Goal: Transaction & Acquisition: Subscribe to service/newsletter

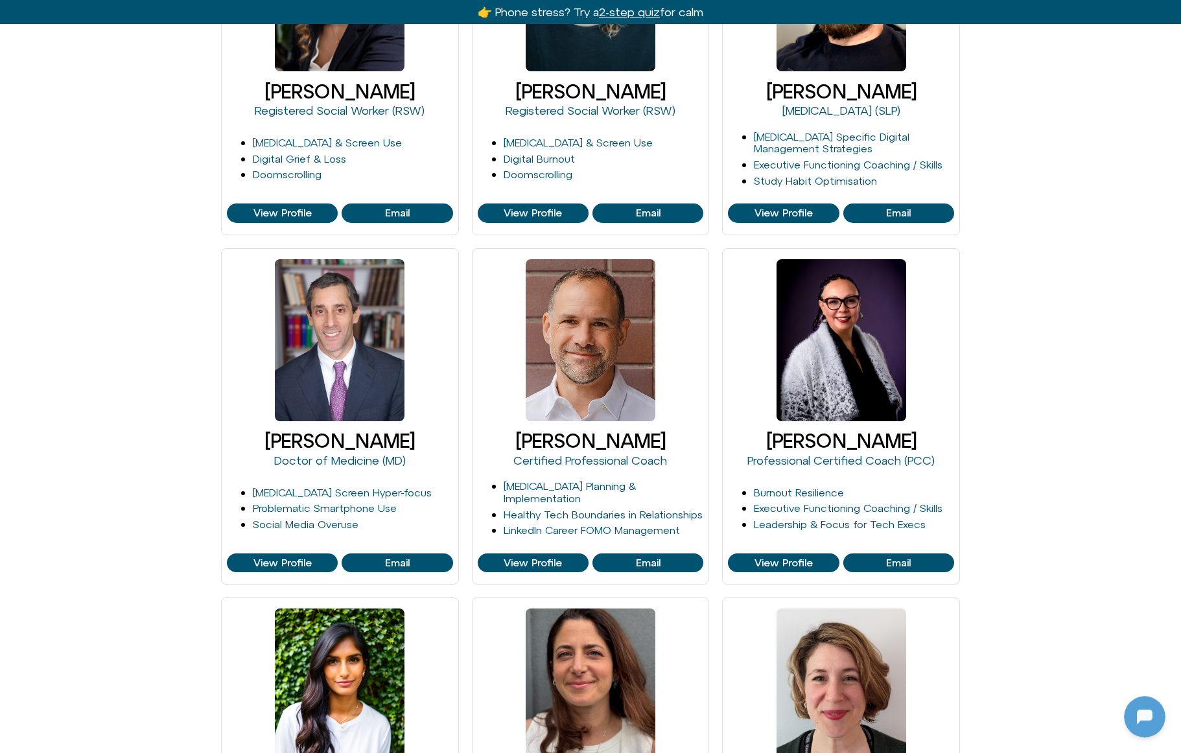
scroll to position [539, 0]
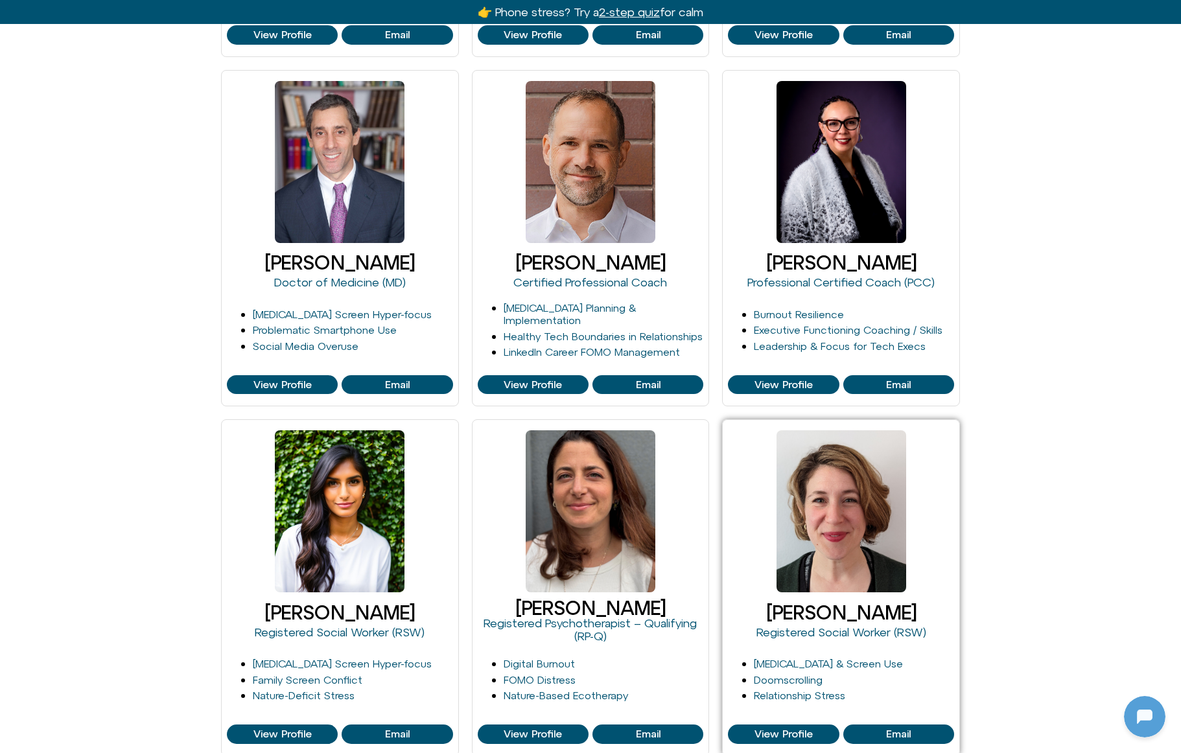
click at [863, 493] on div at bounding box center [841, 511] width 130 height 162
click at [833, 486] on div at bounding box center [841, 511] width 130 height 162
drag, startPoint x: 835, startPoint y: 481, endPoint x: 839, endPoint y: 472, distance: 10.1
click at [839, 472] on div at bounding box center [841, 511] width 130 height 162
click at [784, 734] on span "View Profile" at bounding box center [783, 734] width 58 height 12
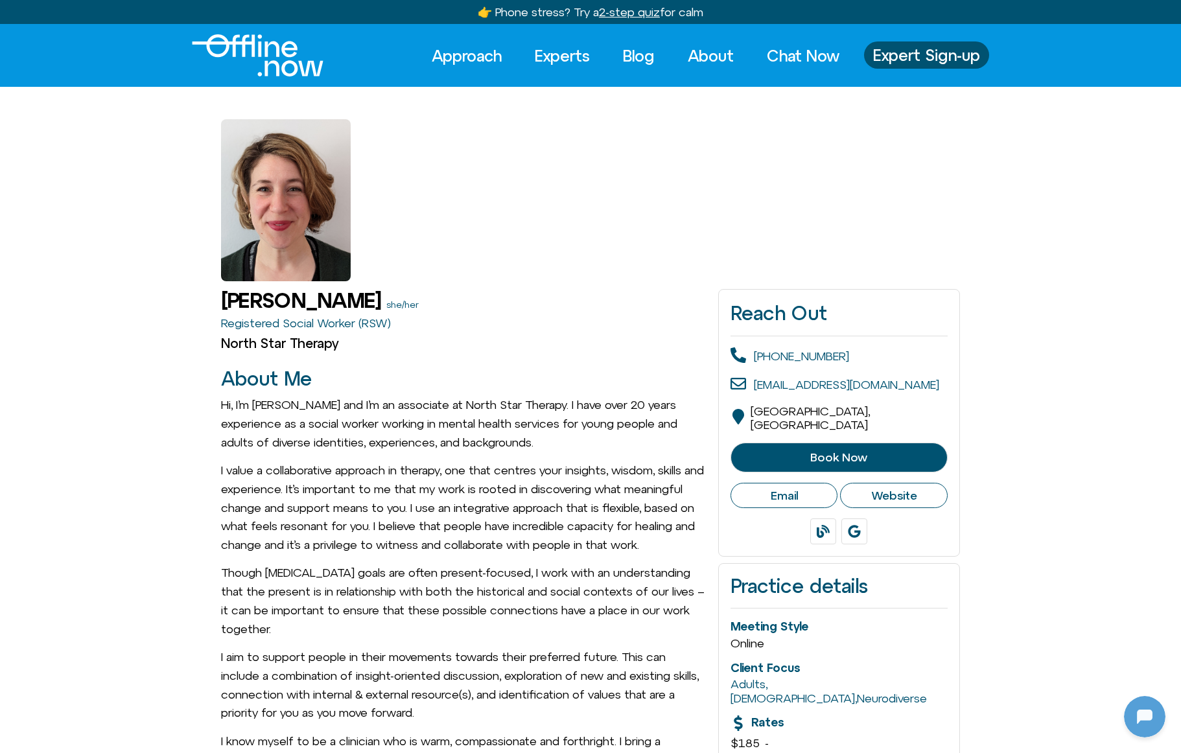
scroll to position [34, 0]
drag, startPoint x: 329, startPoint y: 180, endPoint x: 305, endPoint y: 205, distance: 35.8
click at [305, 205] on div at bounding box center [286, 200] width 130 height 162
drag, startPoint x: 343, startPoint y: 162, endPoint x: 737, endPoint y: 125, distance: 395.7
click at [749, 108] on div at bounding box center [590, 184] width 739 height 194
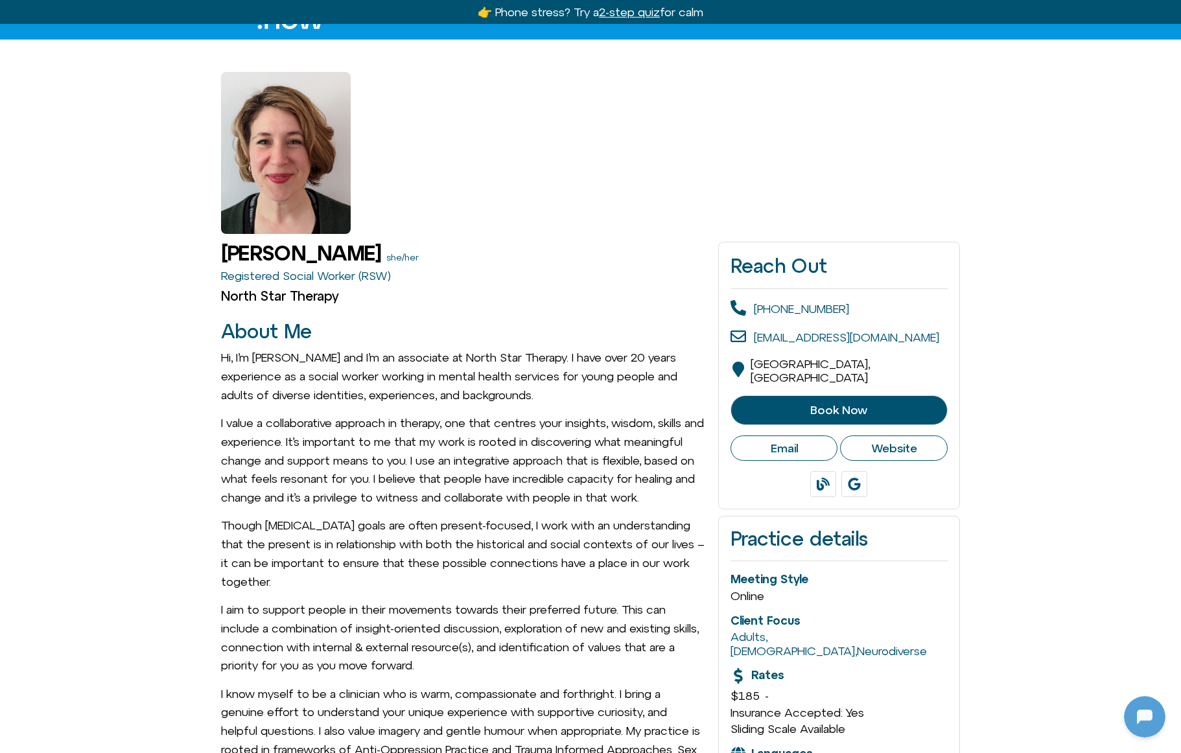
scroll to position [0, 0]
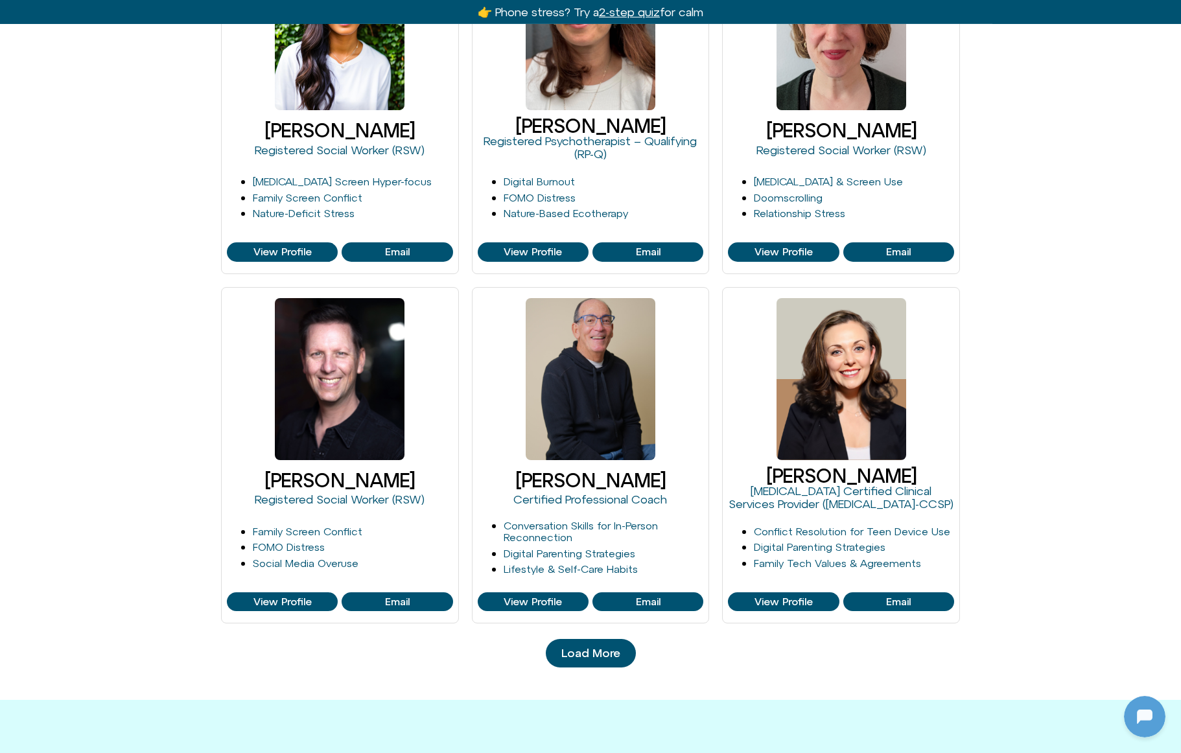
scroll to position [1015, 0]
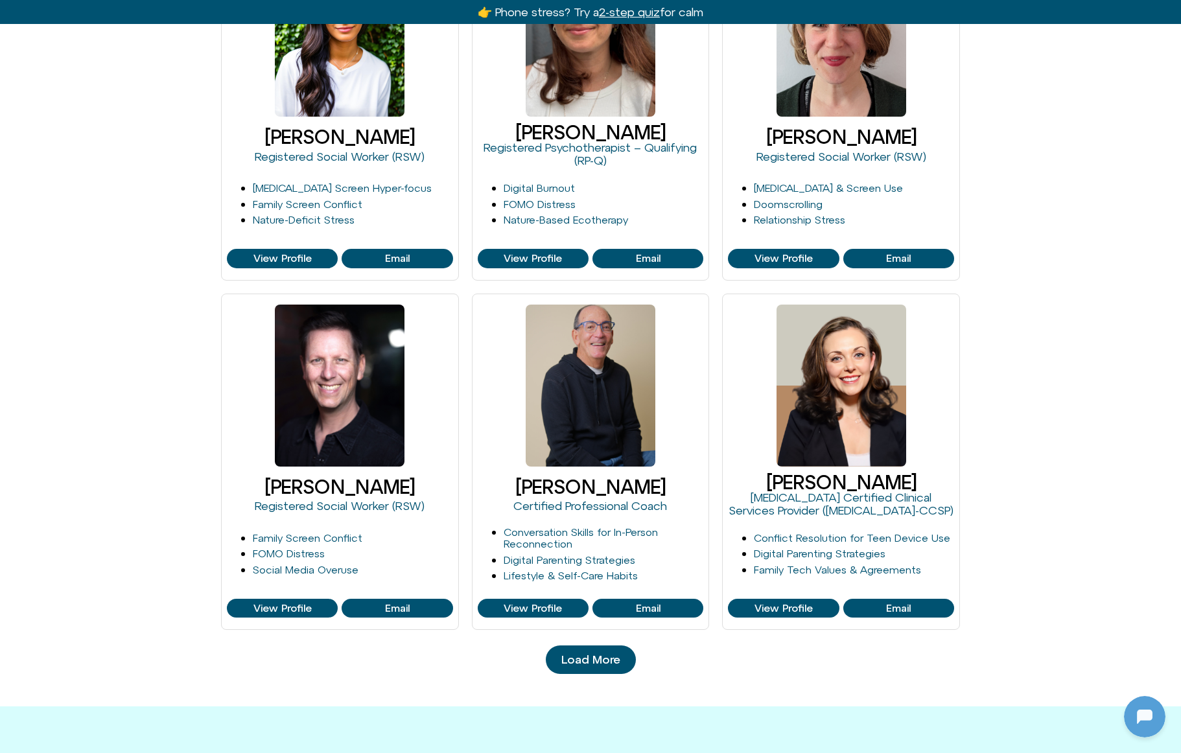
click at [597, 664] on span "Load More" at bounding box center [590, 659] width 59 height 13
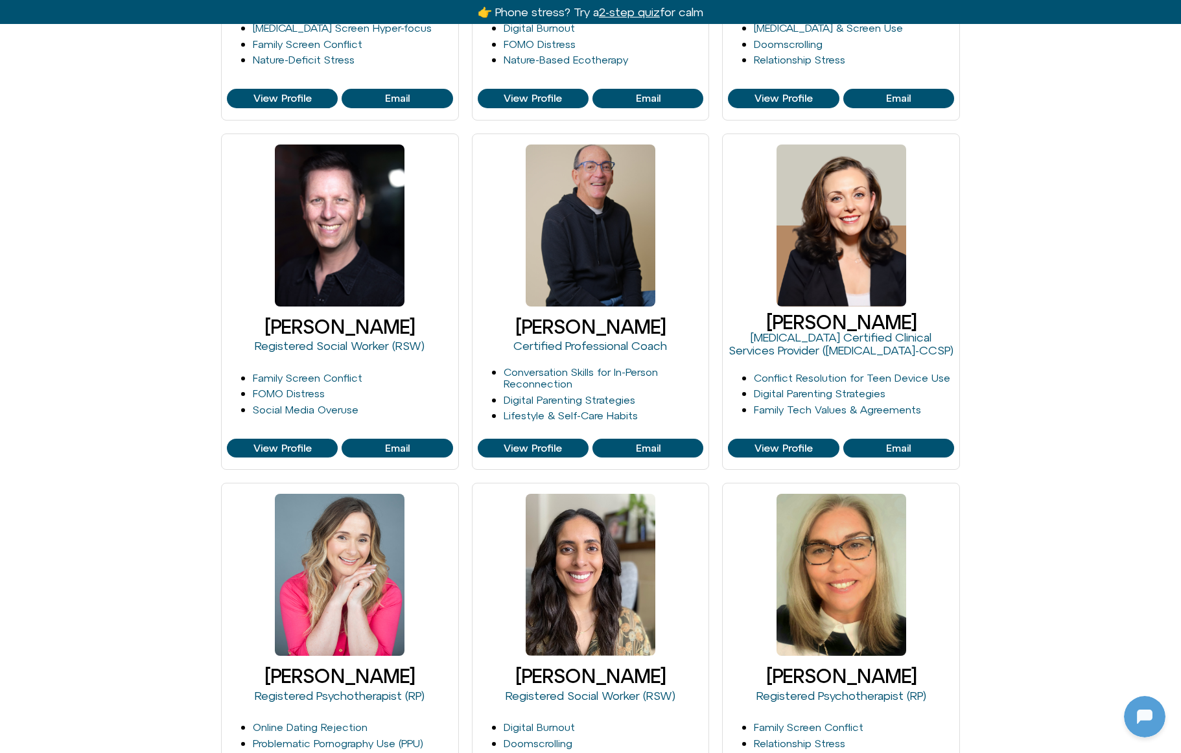
scroll to position [1170, 0]
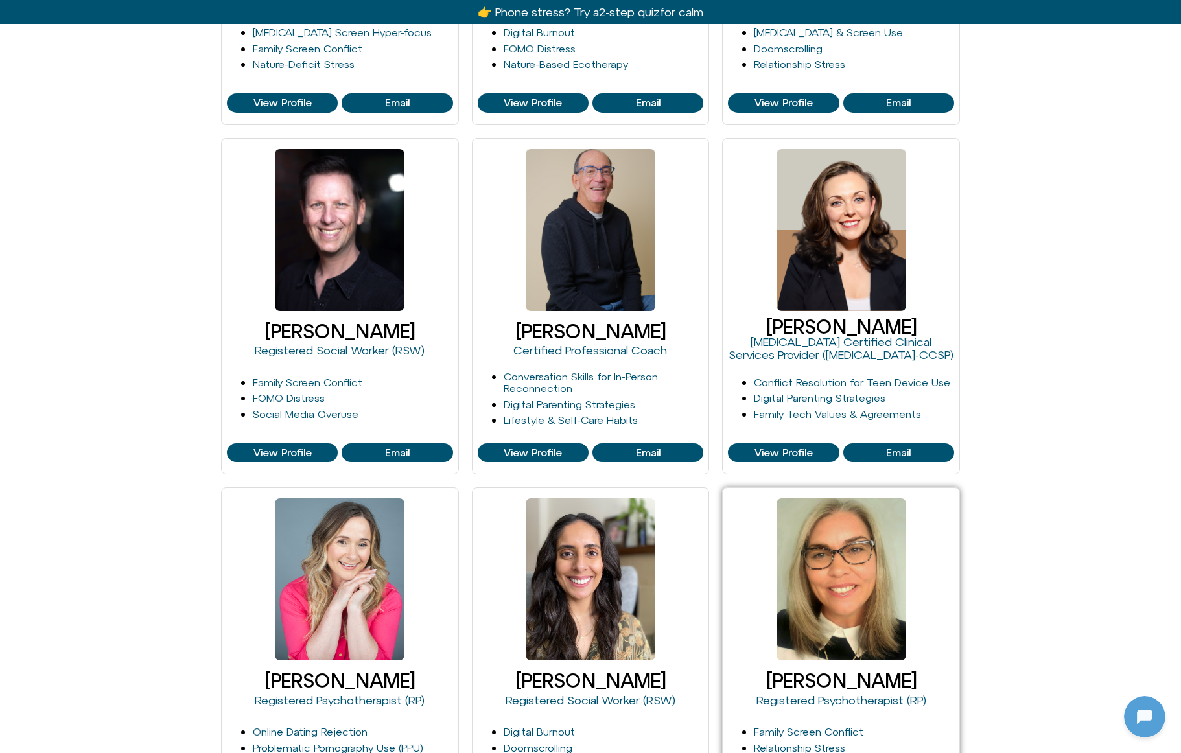
click at [862, 553] on div at bounding box center [841, 579] width 130 height 162
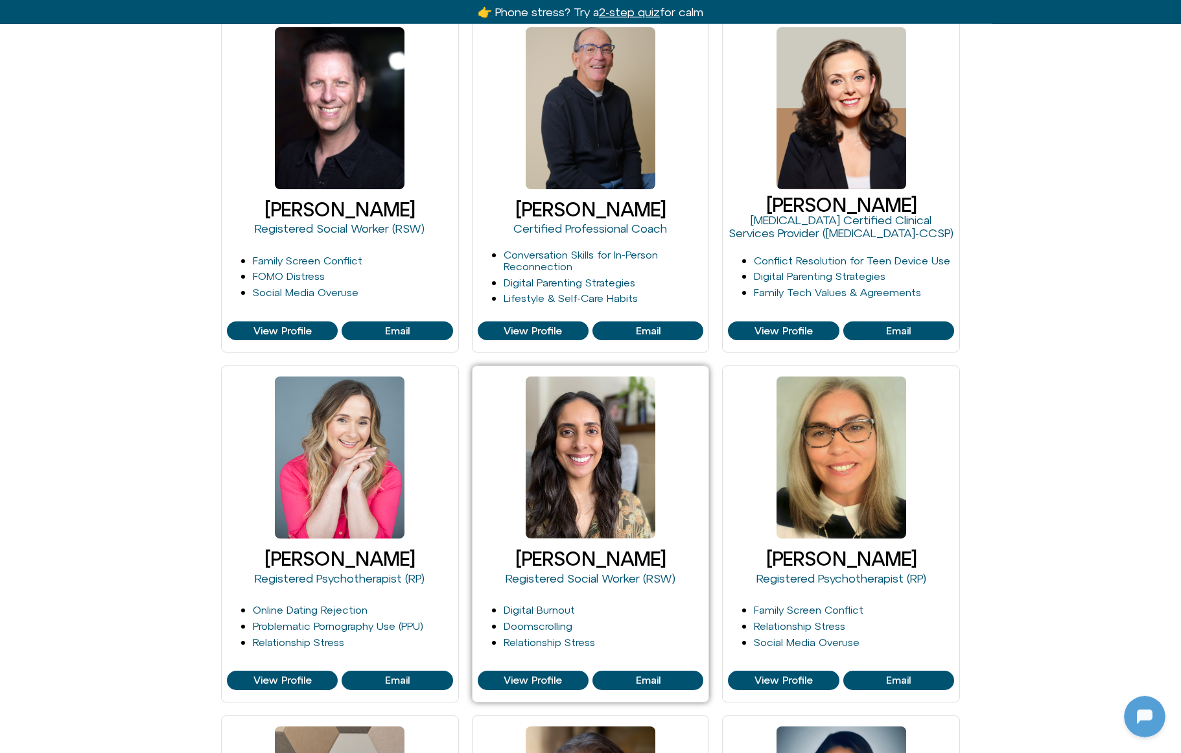
scroll to position [1295, 0]
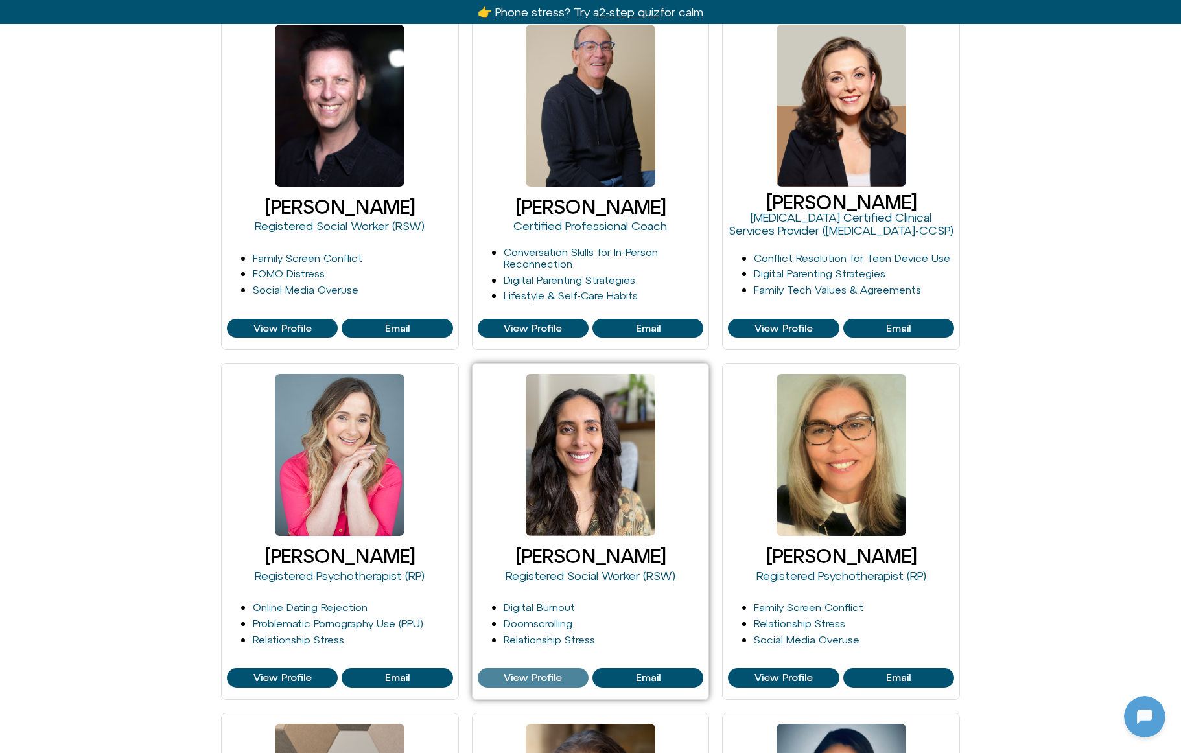
click at [537, 680] on span "View Profile" at bounding box center [533, 678] width 58 height 12
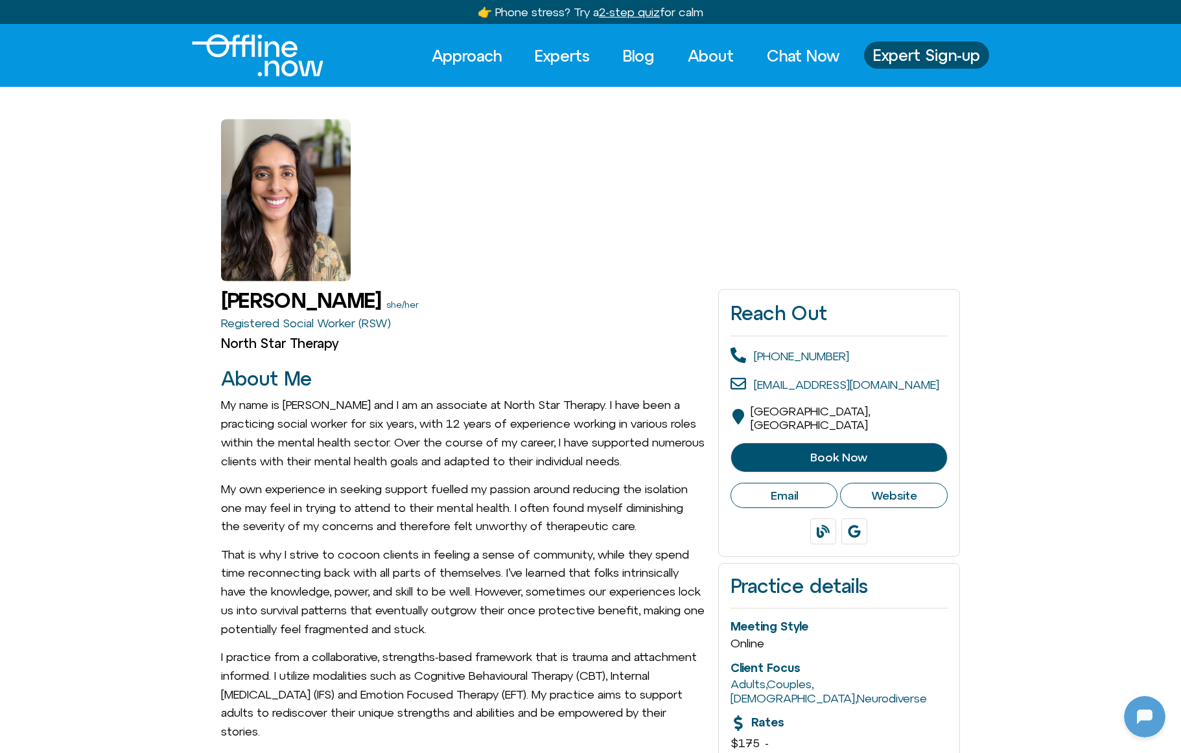
click at [317, 180] on div at bounding box center [286, 200] width 130 height 162
drag, startPoint x: 321, startPoint y: 207, endPoint x: 881, endPoint y: 106, distance: 569.1
click at [971, 93] on div at bounding box center [590, 184] width 1181 height 194
click at [296, 179] on div at bounding box center [286, 200] width 130 height 162
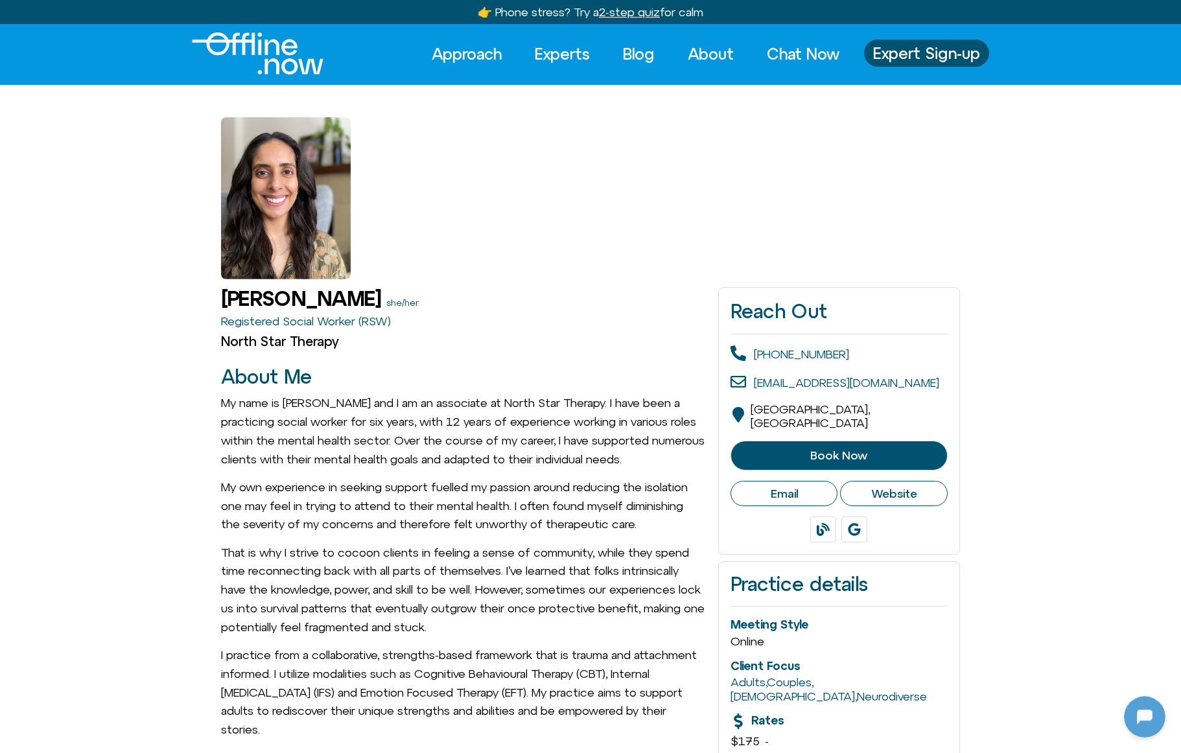
scroll to position [0, 0]
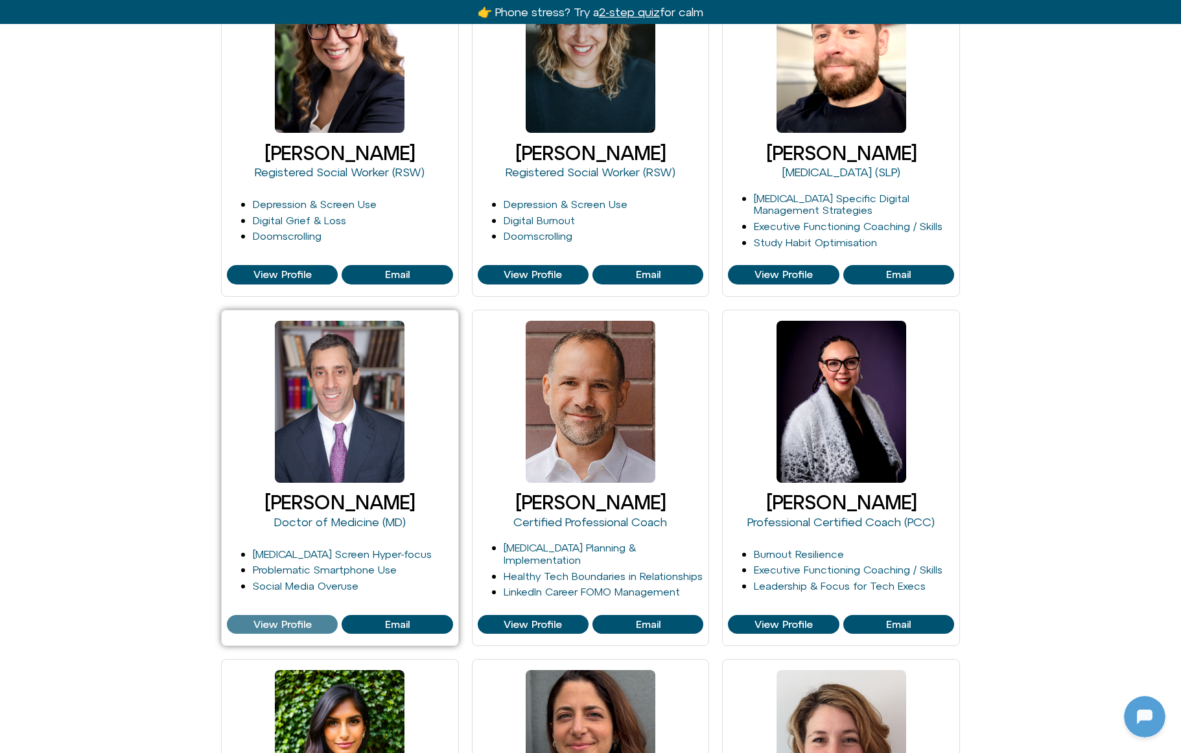
click at [294, 624] on span "View Profile" at bounding box center [282, 625] width 58 height 12
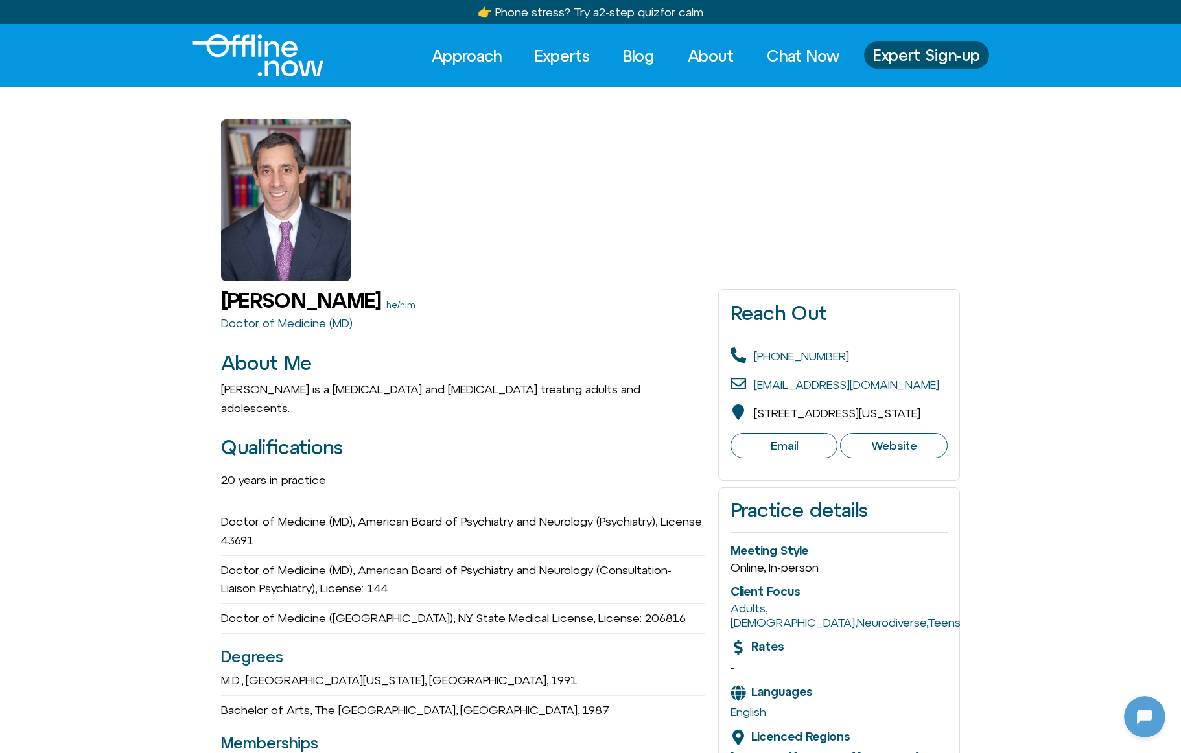
scroll to position [34, 0]
click at [274, 64] on img "Logo" at bounding box center [258, 55] width 132 height 42
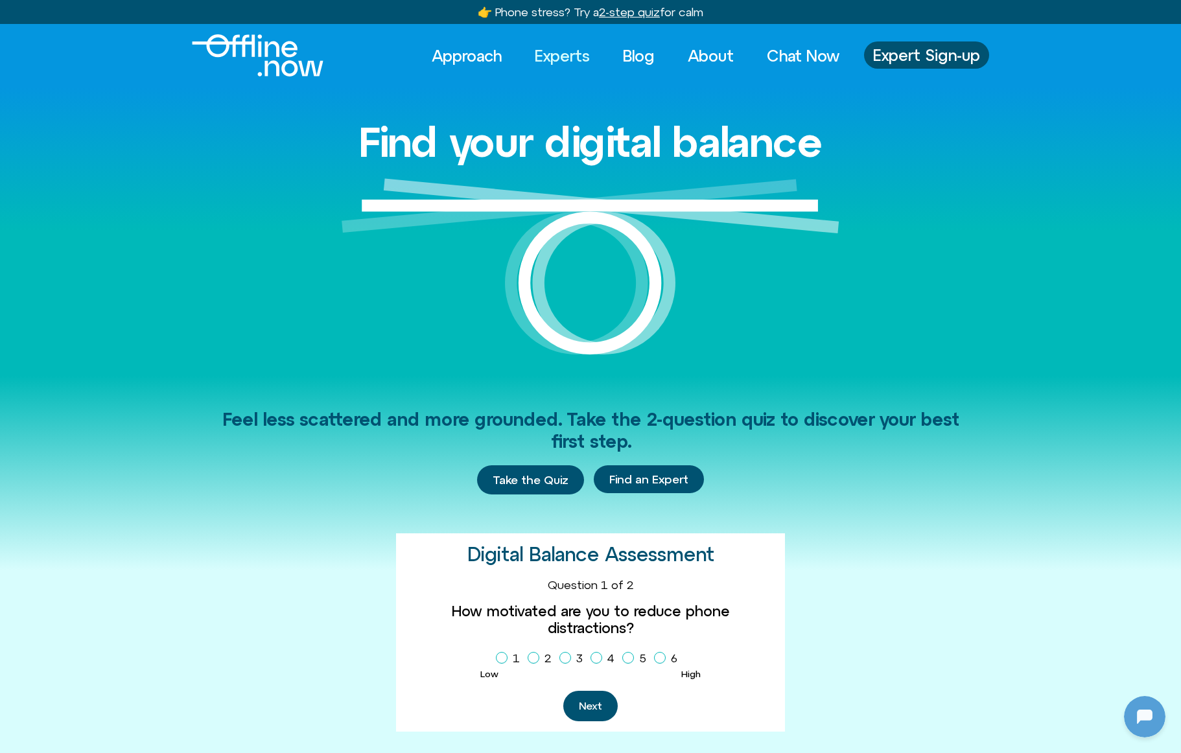
click at [561, 60] on link "Experts" at bounding box center [562, 55] width 78 height 29
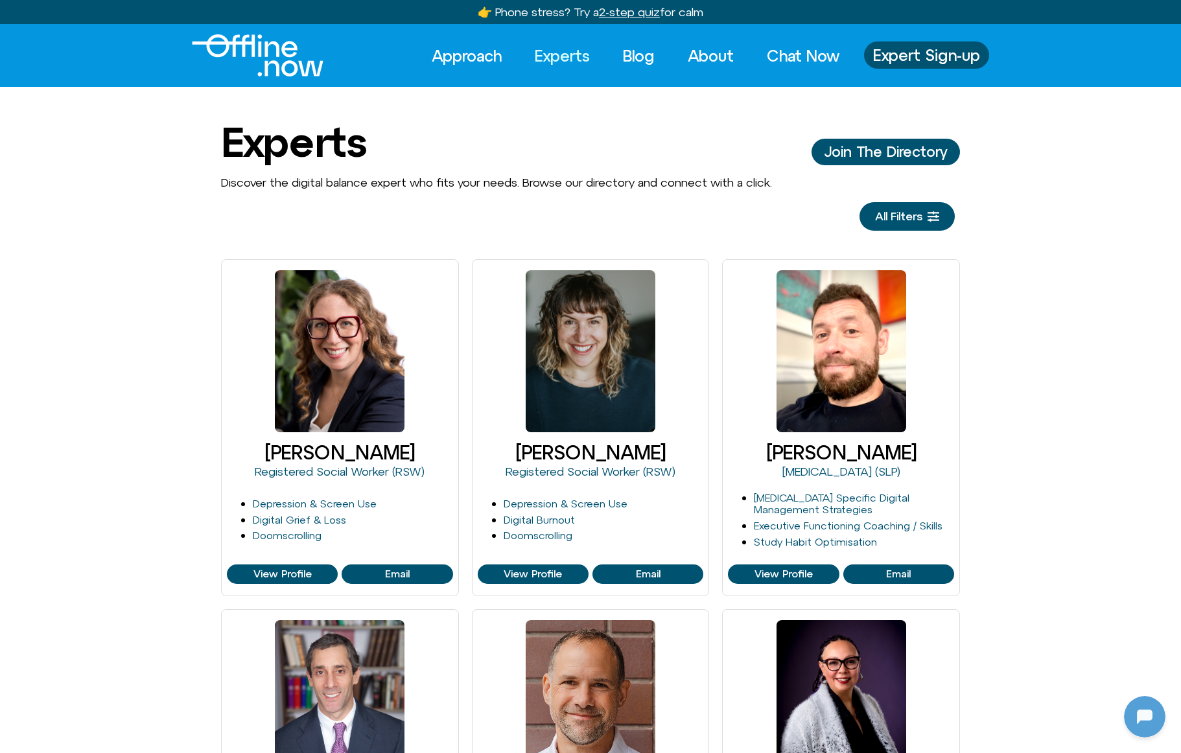
scroll to position [34, 0]
click at [283, 65] on img "Logo" at bounding box center [258, 55] width 132 height 42
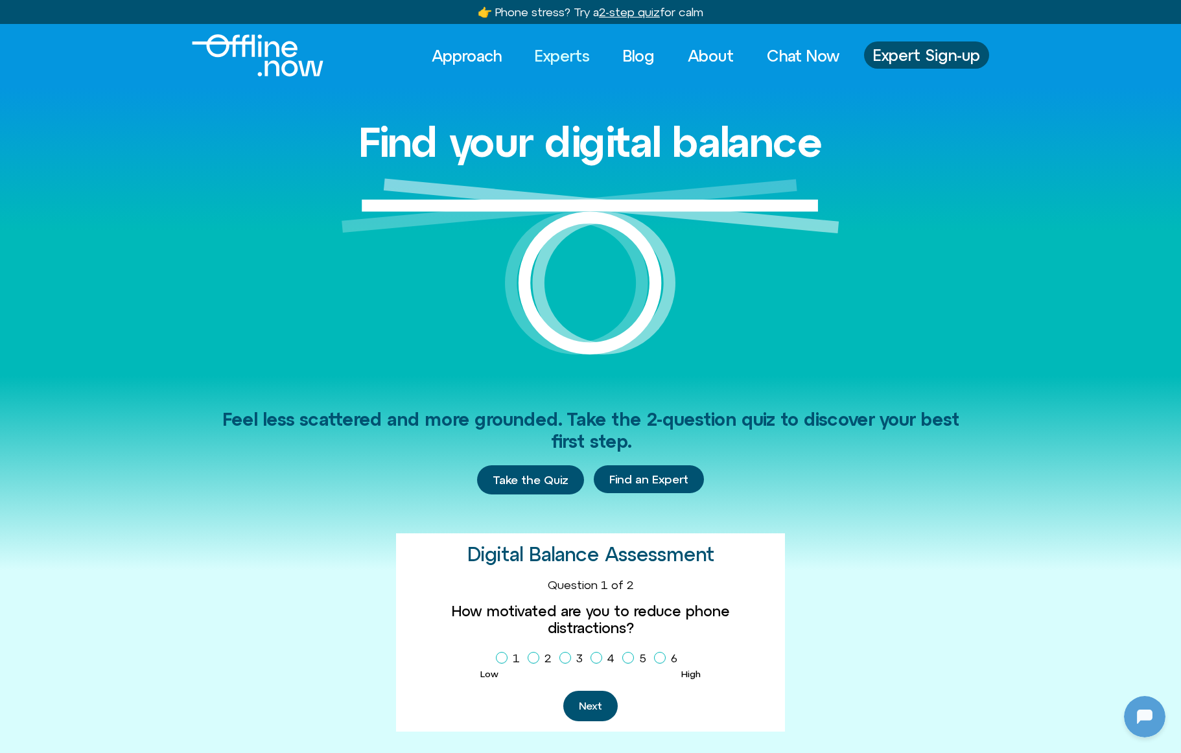
click at [558, 56] on link "Experts" at bounding box center [562, 55] width 78 height 29
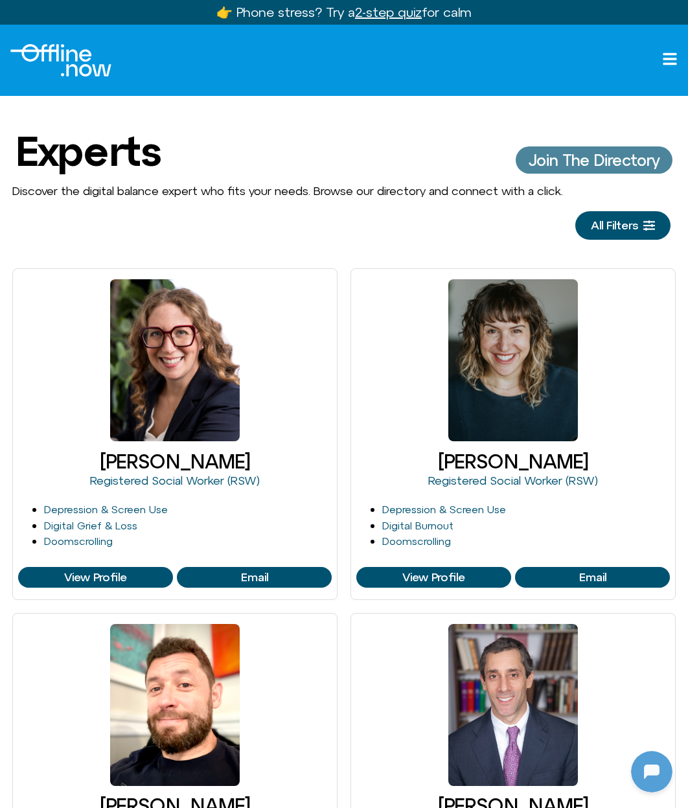
click at [574, 161] on span "Join The Directory" at bounding box center [594, 160] width 131 height 17
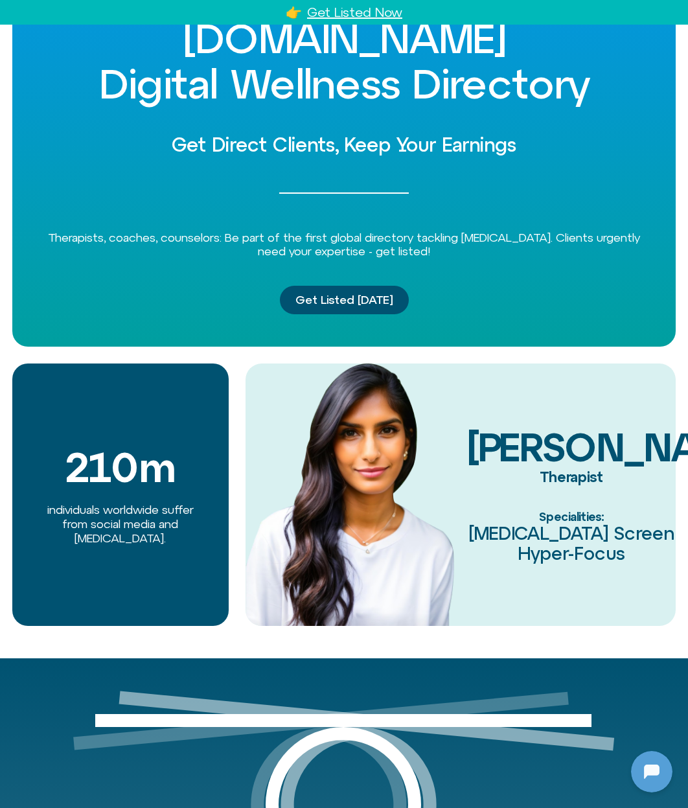
scroll to position [135, 0]
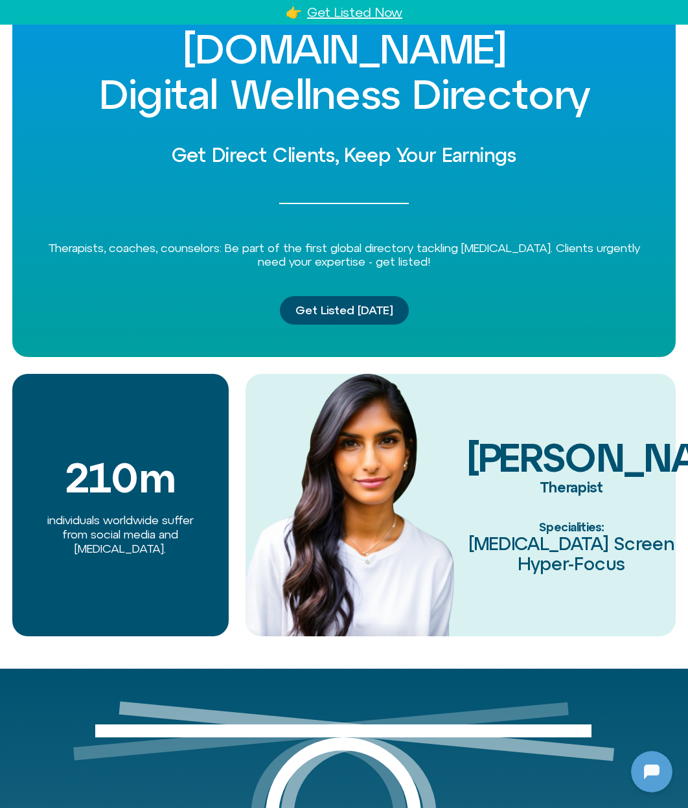
click at [184, 465] on div "210 m individuals worldwide suffer from social media and [MEDICAL_DATA]." at bounding box center [120, 505] width 216 height 262
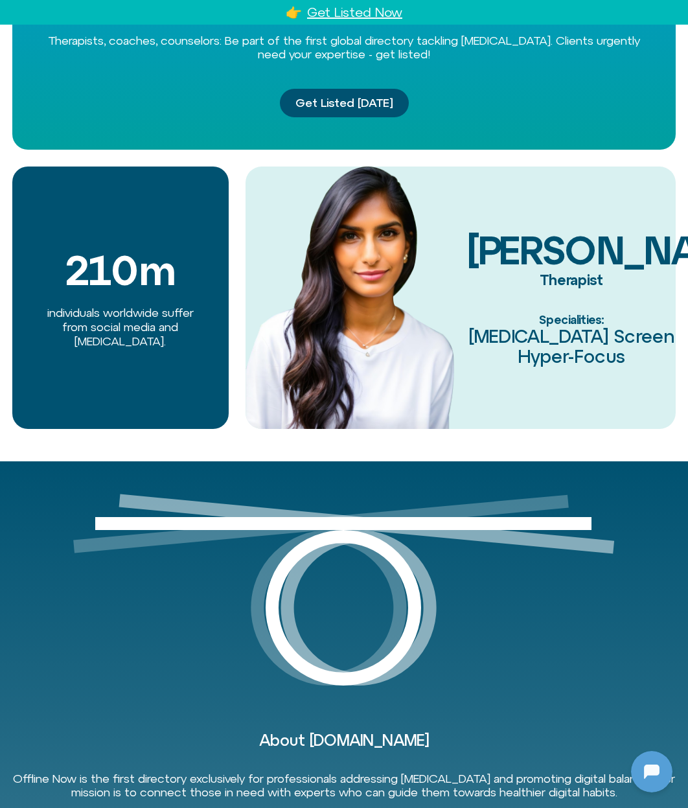
scroll to position [0, 0]
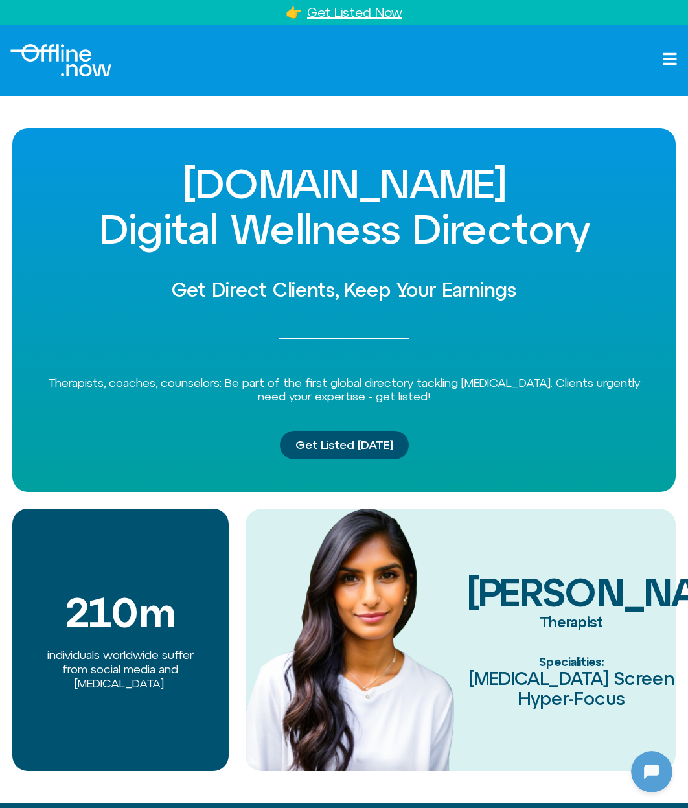
click at [62, 62] on img "Logo" at bounding box center [60, 60] width 101 height 32
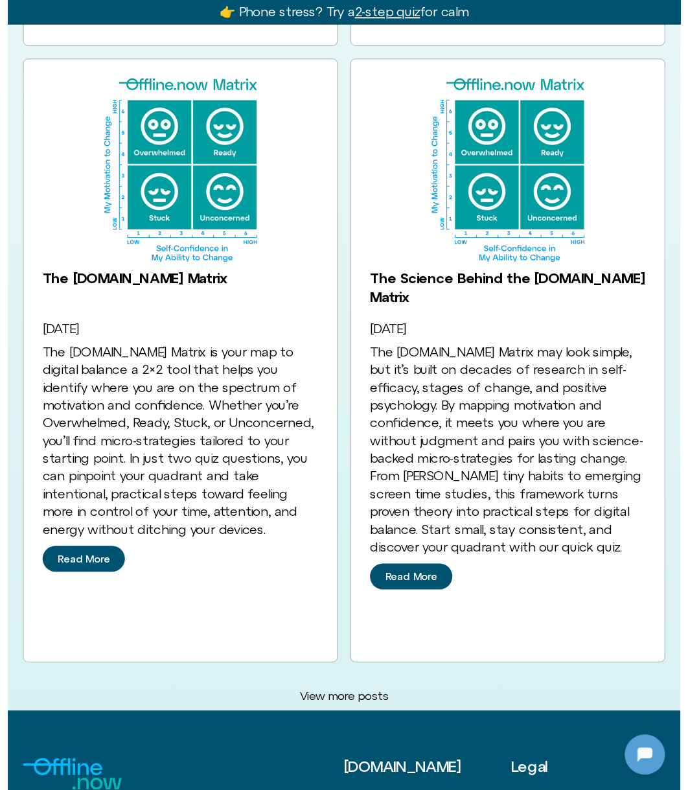
scroll to position [3865, 0]
